Goal: Task Accomplishment & Management: Manage account settings

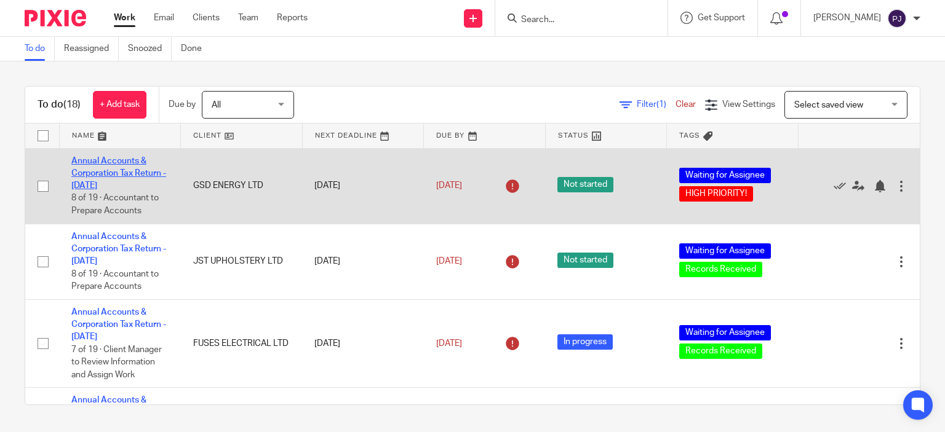
click at [118, 184] on link "Annual Accounts & Corporation Tax Return - [DATE]" at bounding box center [118, 174] width 95 height 34
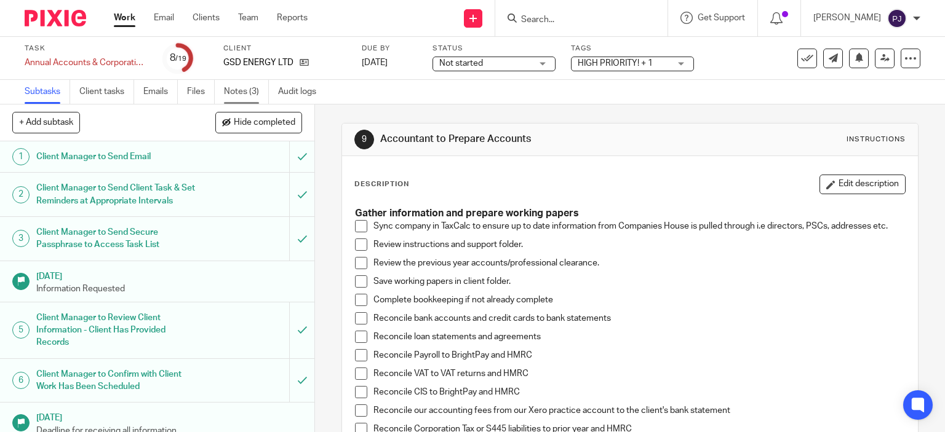
click at [229, 101] on link "Notes (3)" at bounding box center [246, 92] width 45 height 24
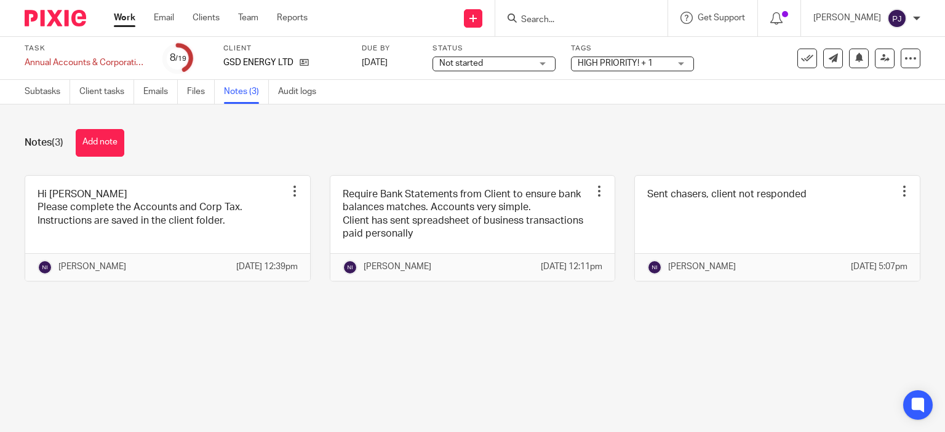
click at [236, 87] on link "Notes (3)" at bounding box center [246, 92] width 45 height 24
click at [413, 87] on div "Subtasks Client tasks Emails Files Notes (3) Audit logs" at bounding box center [472, 92] width 945 height 25
click at [244, 90] on link "Notes (3)" at bounding box center [246, 92] width 45 height 24
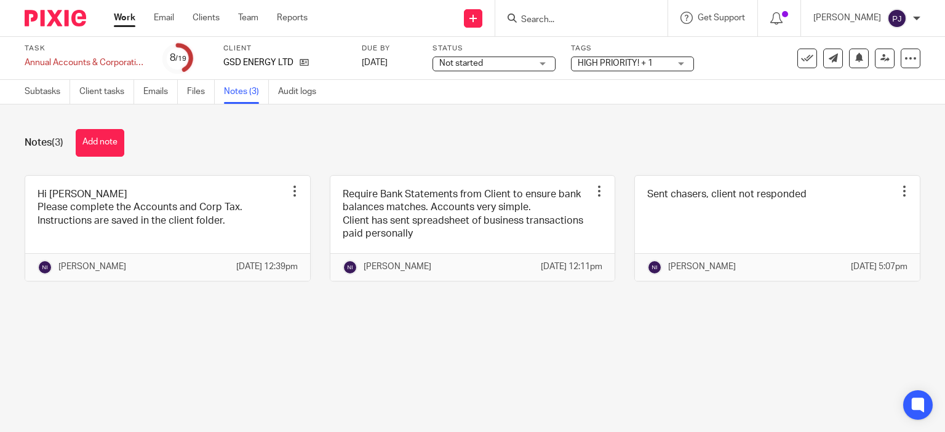
click at [244, 90] on link "Notes (3)" at bounding box center [246, 92] width 45 height 24
